Goal: Information Seeking & Learning: Learn about a topic

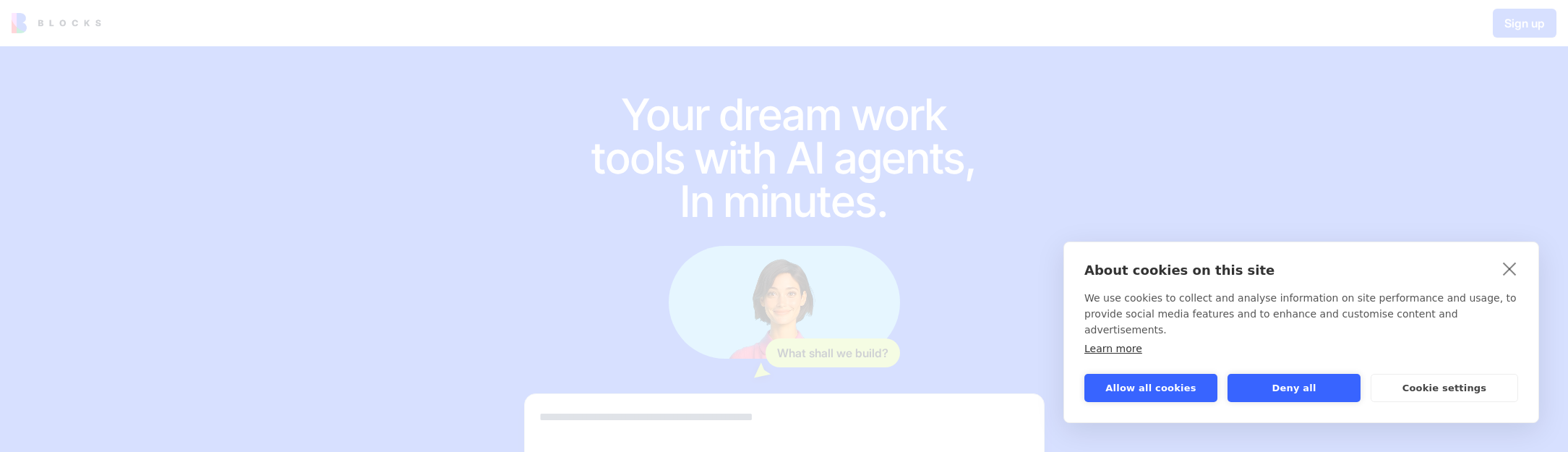
click at [1510, 280] on link "close" at bounding box center [1509, 268] width 22 height 23
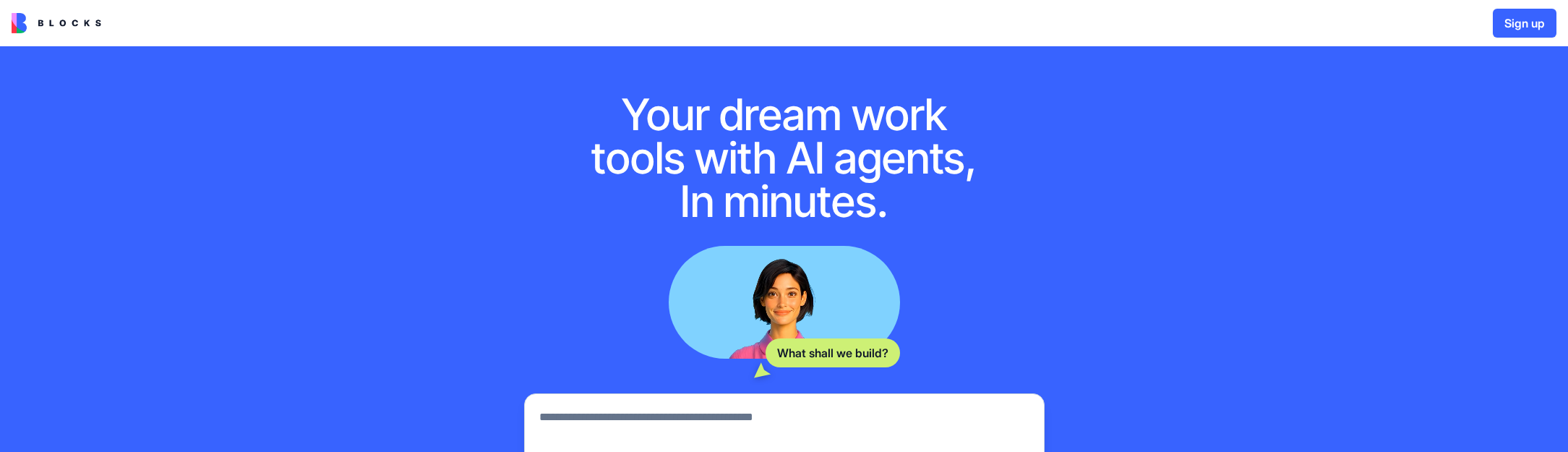
click at [537, 4] on div "Sign up" at bounding box center [784, 23] width 1568 height 47
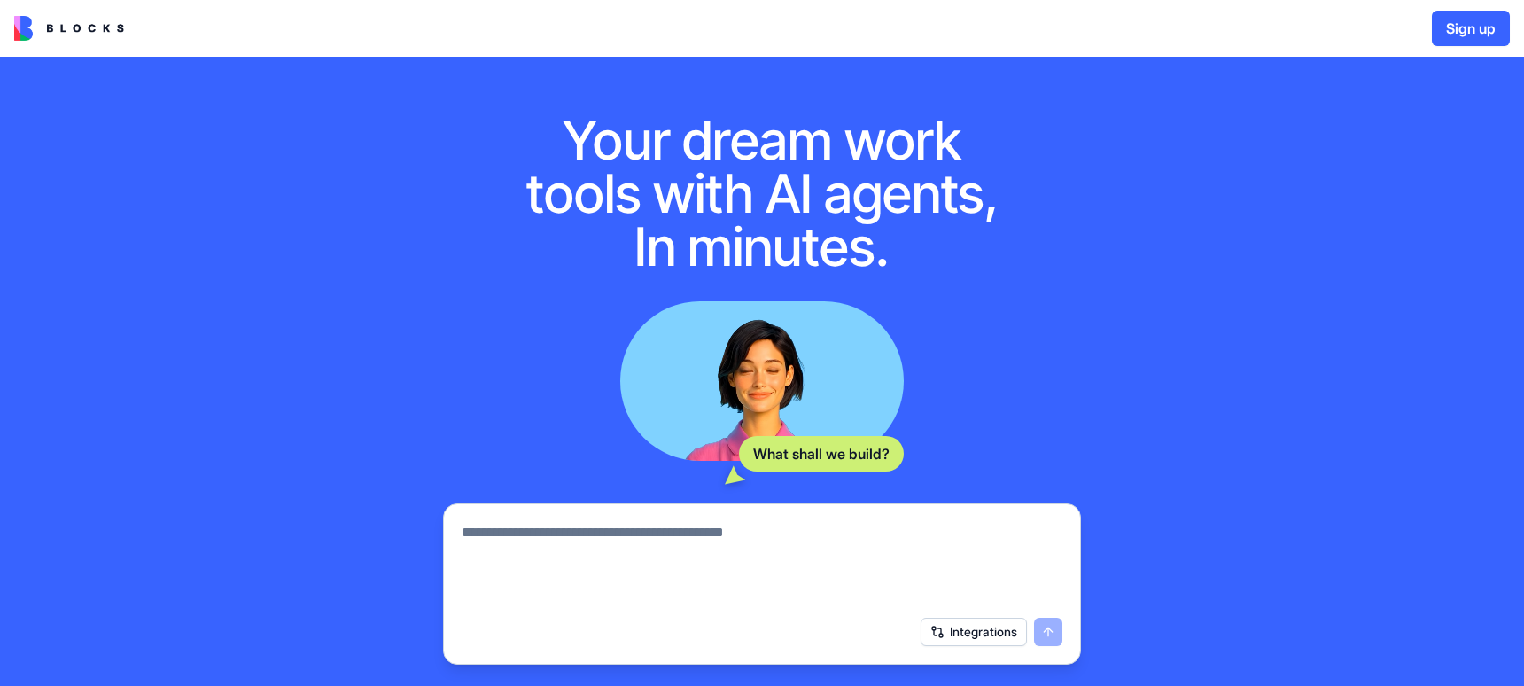
click at [1315, 236] on div "Your dream work tools with AI agents, In minutes. What shall we build? Integrat…" at bounding box center [762, 446] width 1524 height 778
